Goal: Browse casually

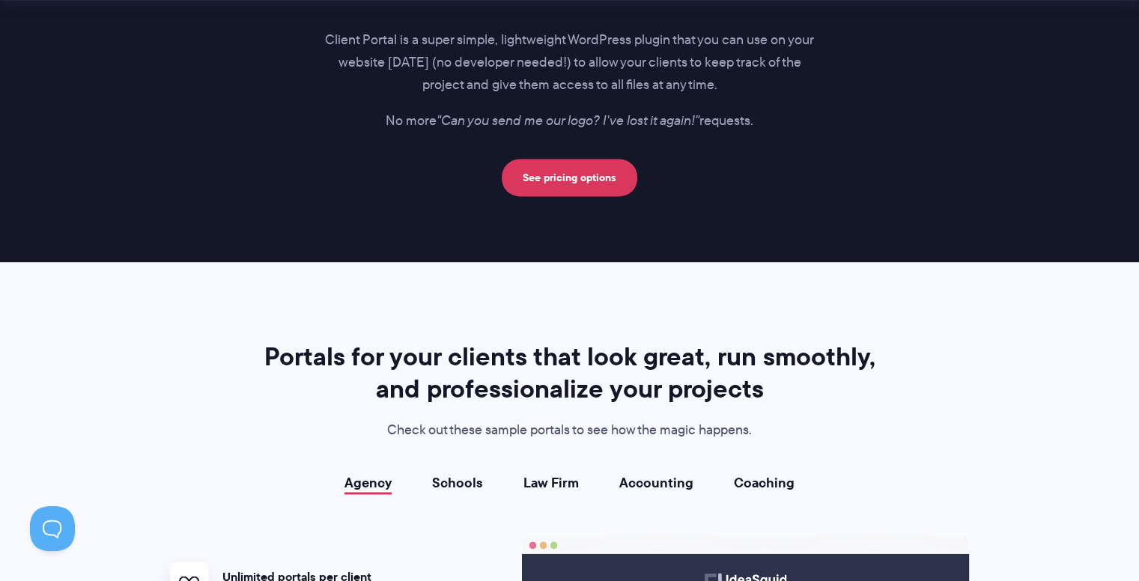
scroll to position [2870, 0]
